Goal: Task Accomplishment & Management: Manage account settings

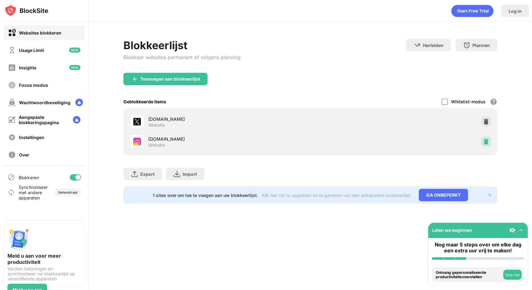
click at [483, 144] on img at bounding box center [486, 142] width 6 height 6
